Goal: Task Accomplishment & Management: Complete application form

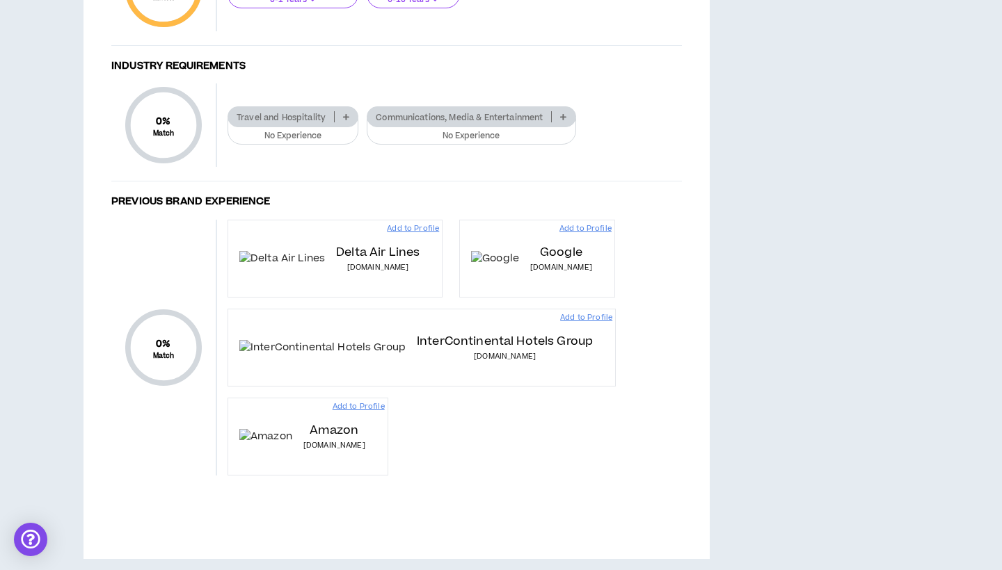
scroll to position [837, 0]
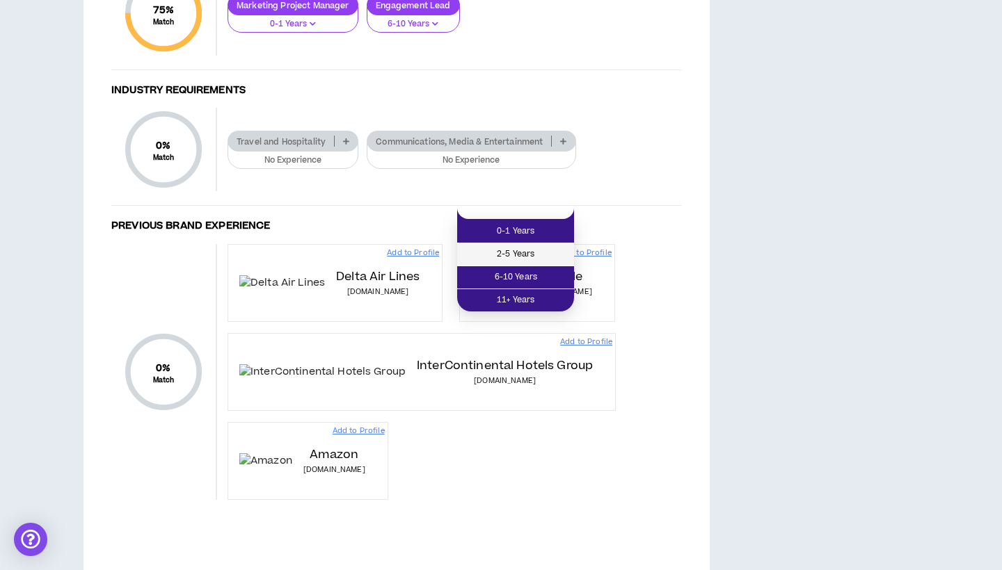
click at [511, 256] on span "2-5 Years" at bounding box center [515, 254] width 100 height 15
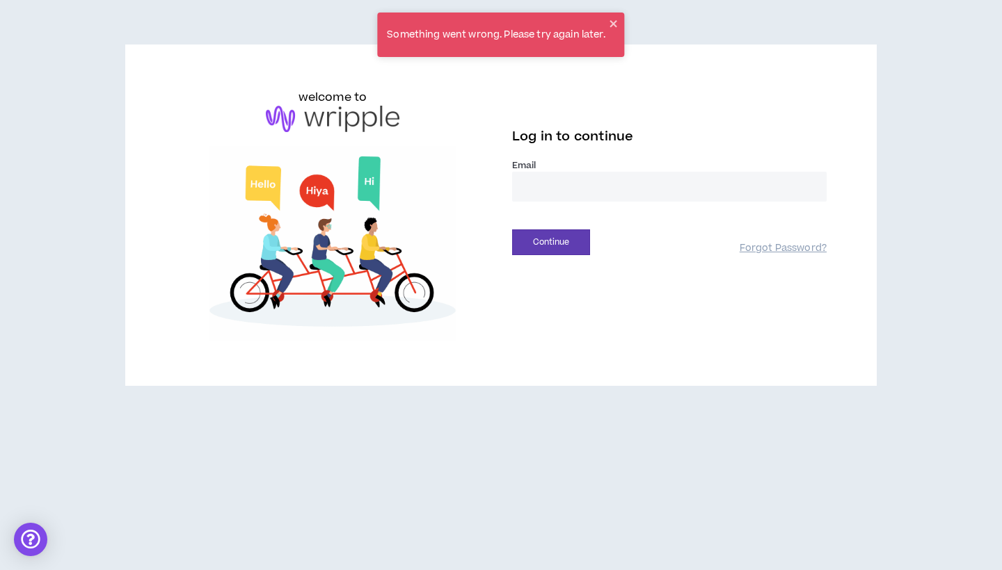
type input "**********"
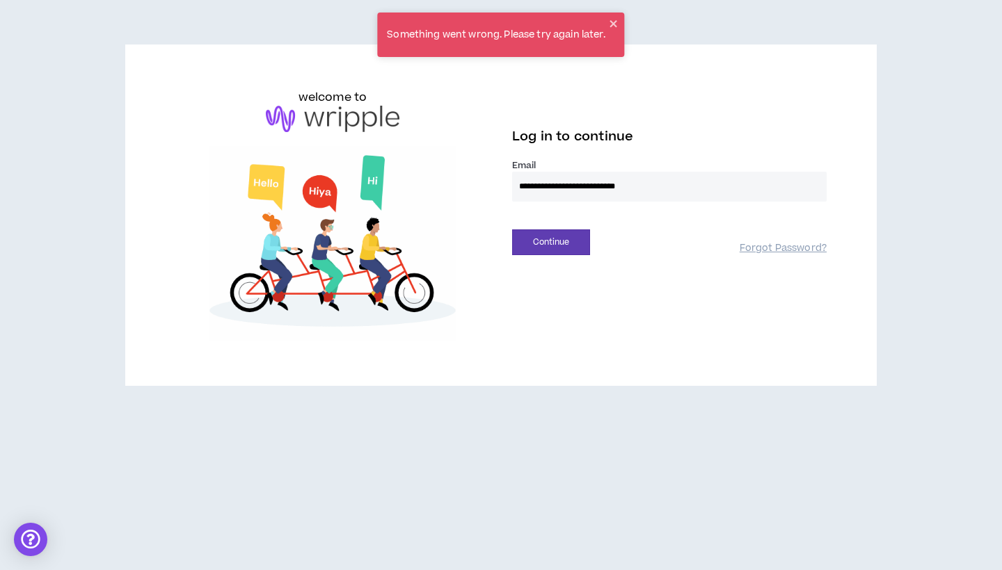
click at [551, 242] on button "Continue" at bounding box center [551, 243] width 78 height 26
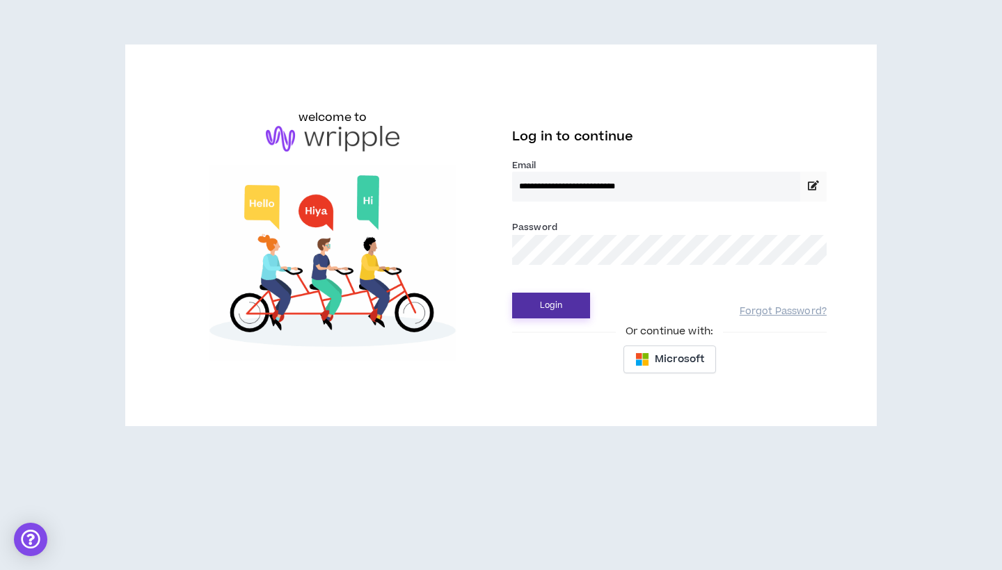
click at [556, 304] on button "Login" at bounding box center [551, 306] width 78 height 26
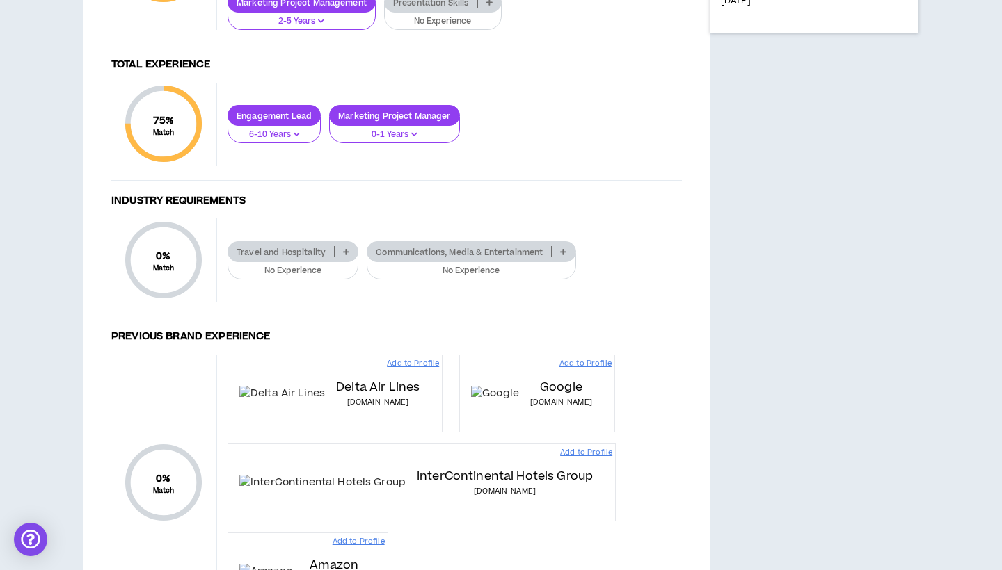
scroll to position [730, 0]
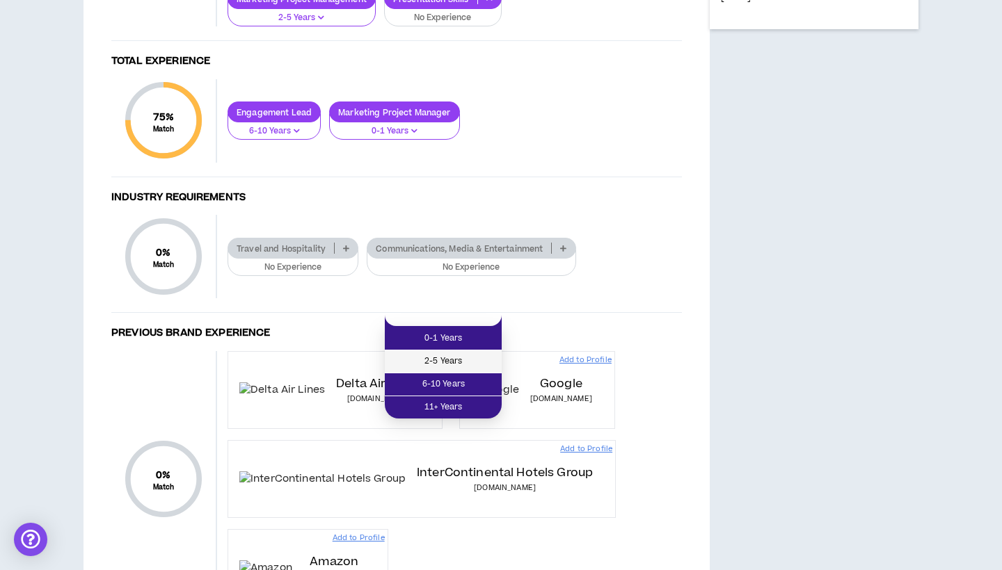
click at [425, 353] on li "2-5 Years" at bounding box center [443, 362] width 117 height 23
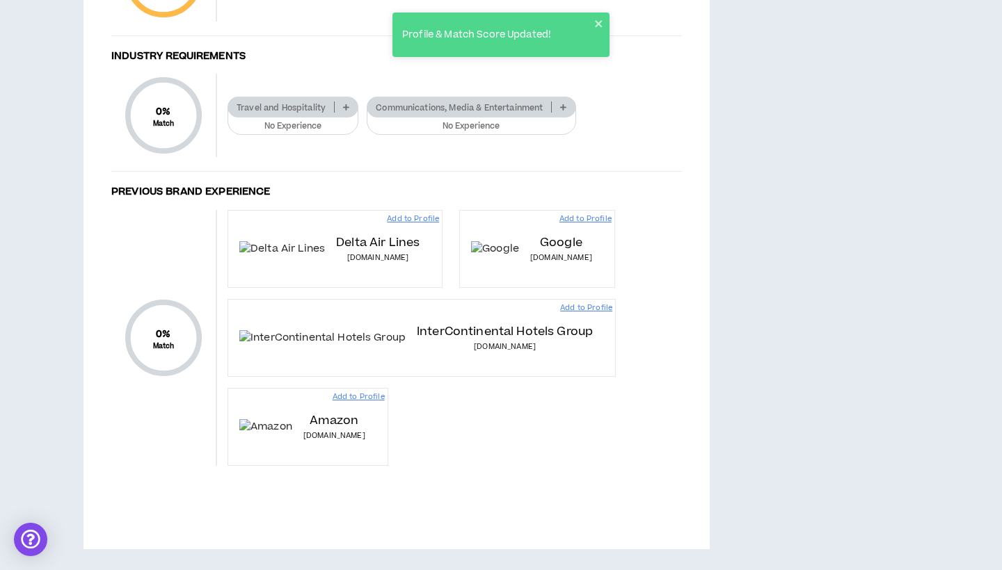
scroll to position [928, 0]
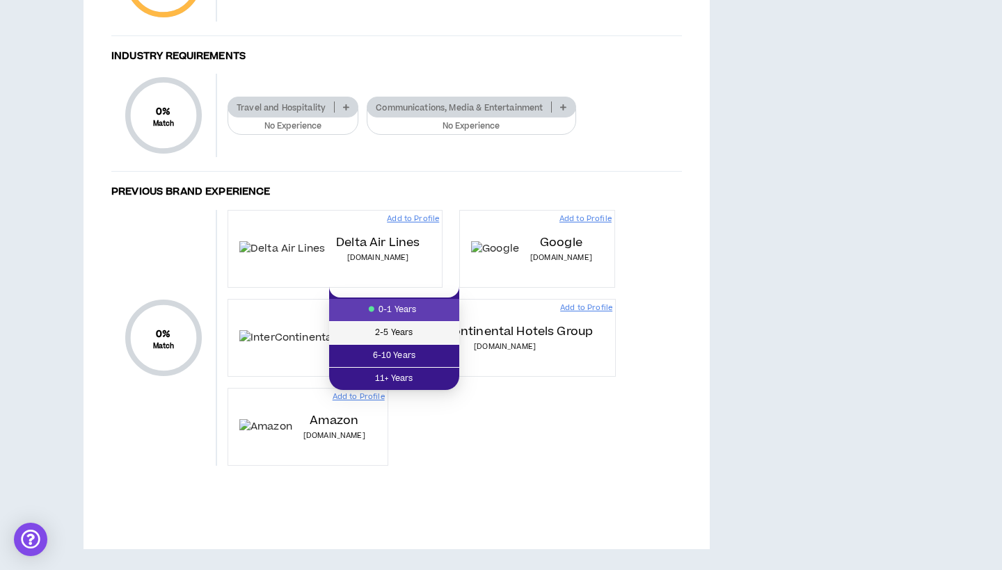
click at [380, 326] on span "2-5 Years" at bounding box center [393, 333] width 113 height 15
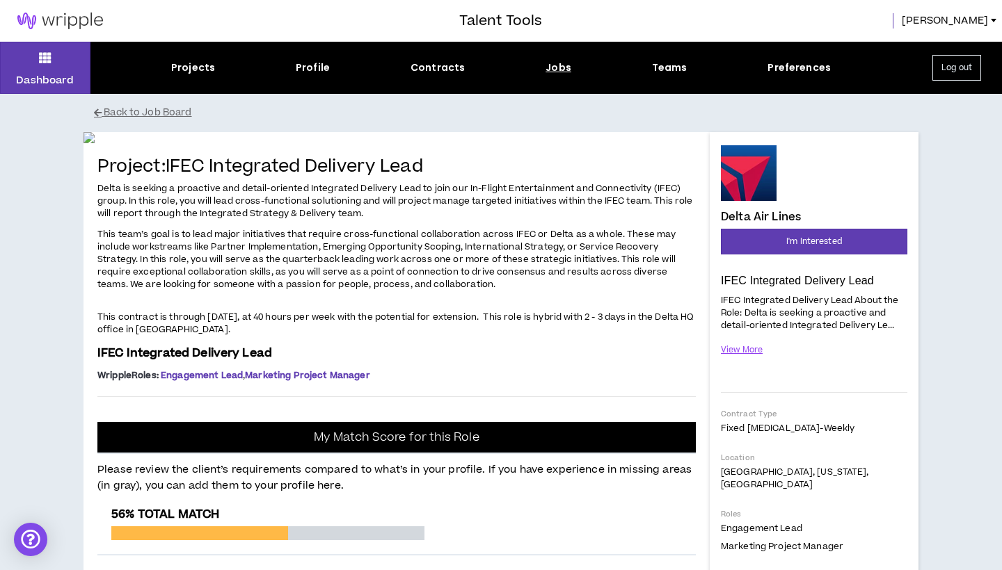
scroll to position [0, 0]
click at [59, 72] on button "Dashboard" at bounding box center [45, 68] width 90 height 52
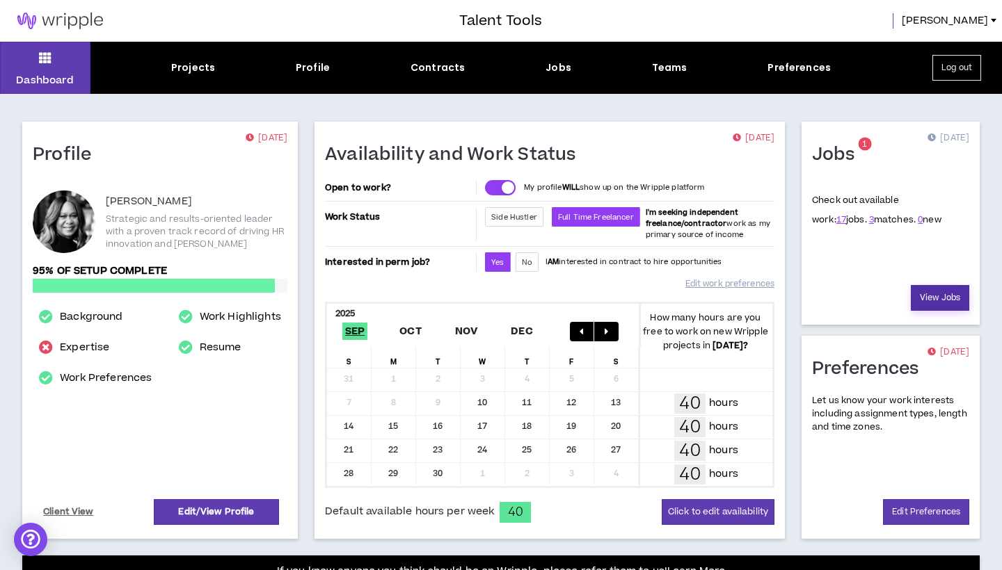
click at [941, 292] on link "View Jobs" at bounding box center [940, 298] width 58 height 26
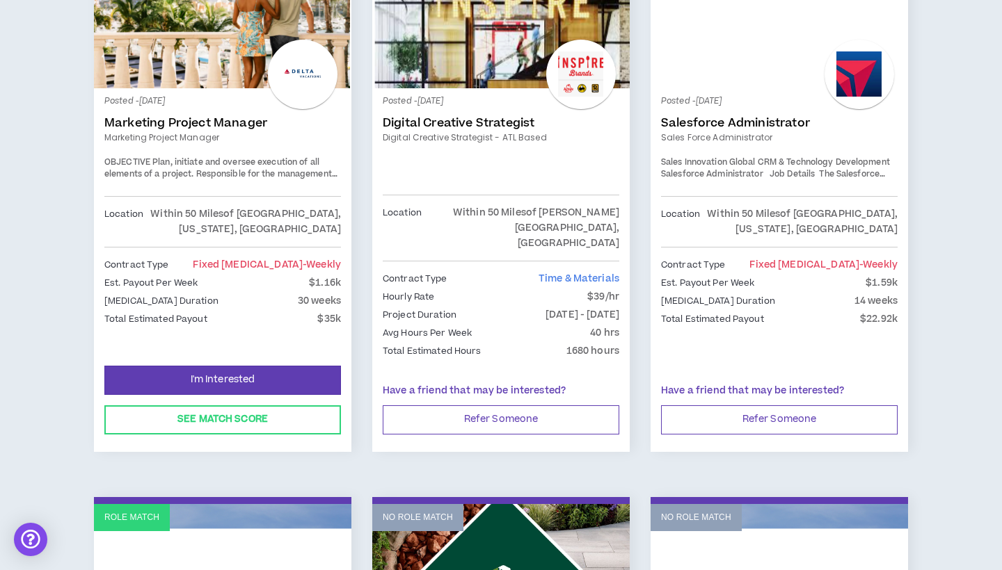
scroll to position [854, 0]
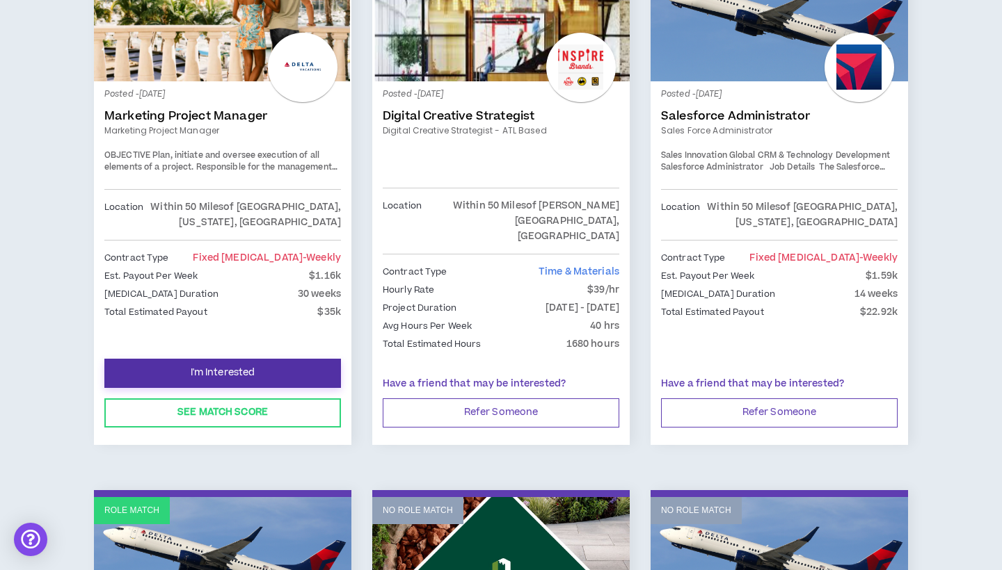
click at [275, 359] on button "I'm Interested" at bounding box center [222, 373] width 237 height 29
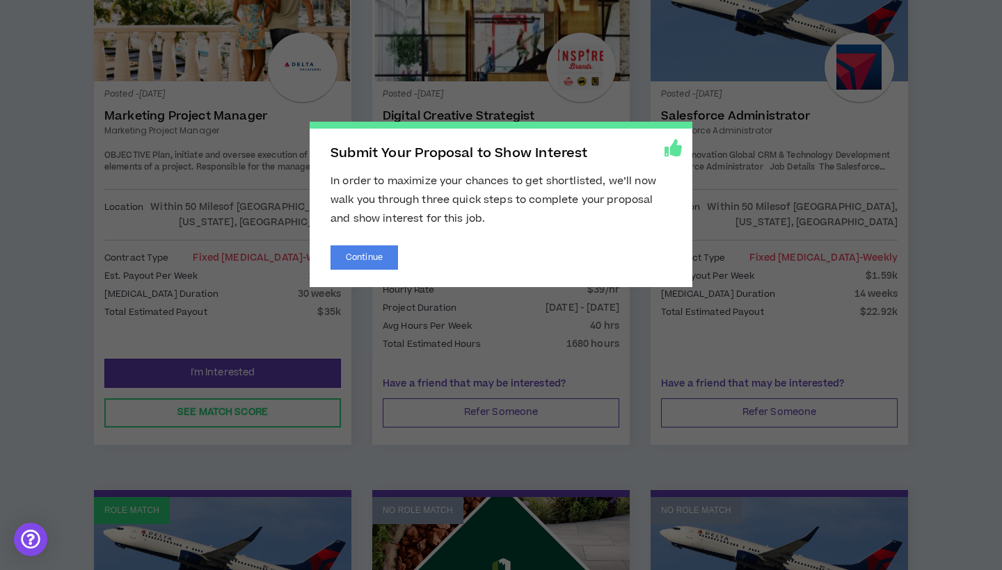
click at [537, 408] on span "Submit Your Proposal to Show Interest In order to maximize your chances to get …" at bounding box center [501, 285] width 1002 height 570
click at [778, 154] on span "Submit Your Proposal to Show Interest In order to maximize your chances to get …" at bounding box center [501, 285] width 1002 height 570
click at [442, 471] on span "Submit Your Proposal to Show Interest In order to maximize your chances to get …" at bounding box center [501, 285] width 1002 height 570
